Goal: Task Accomplishment & Management: Use online tool/utility

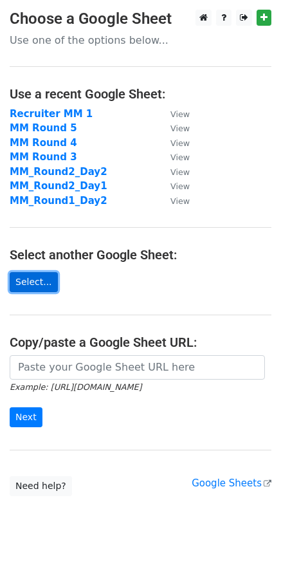
click at [32, 276] on link "Select..." at bounding box center [34, 282] width 48 height 20
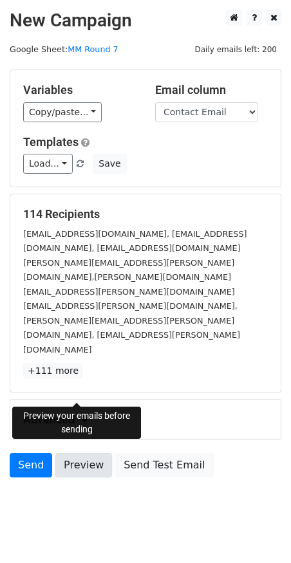
click at [72, 453] on link "Preview" at bounding box center [83, 465] width 57 height 24
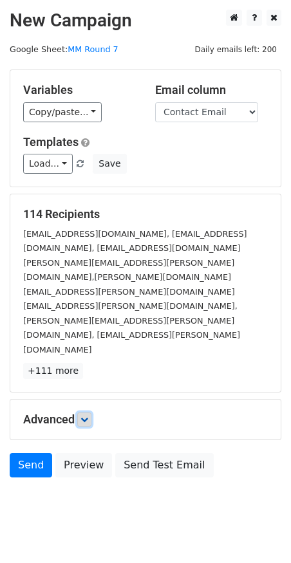
click at [80, 413] on link at bounding box center [84, 420] width 14 height 14
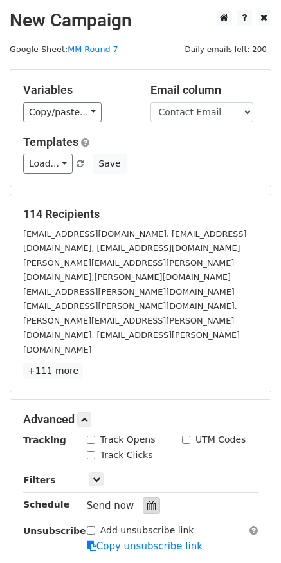
click at [143, 498] on div at bounding box center [151, 506] width 17 height 17
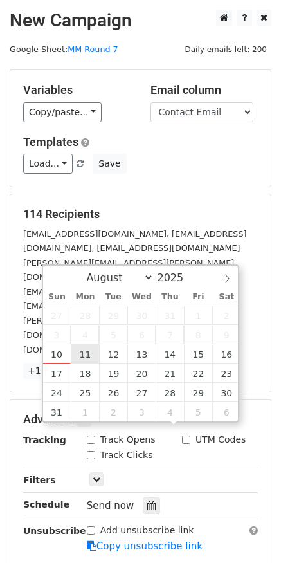
type input "[DATE] 12:00"
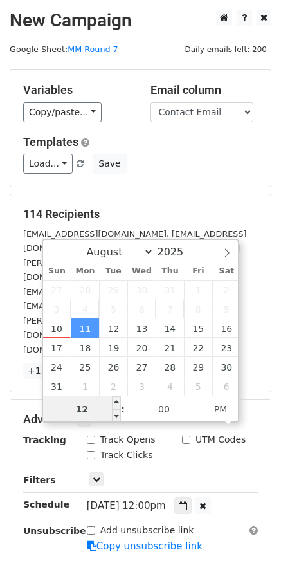
click at [99, 418] on input "12" at bounding box center [82, 410] width 79 height 26
type input "1"
type input "8"
type input "[DATE] 08:00"
type input "08"
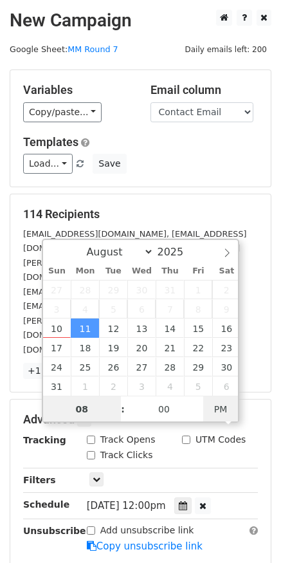
click at [237, 406] on span "PM" at bounding box center [220, 410] width 35 height 26
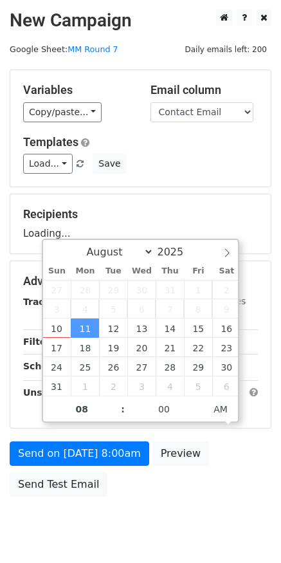
click at [220, 491] on div "Send on [DATE] 8:00am Preview Send Test Email" at bounding box center [140, 473] width 281 height 62
